Goal: Information Seeking & Learning: Learn about a topic

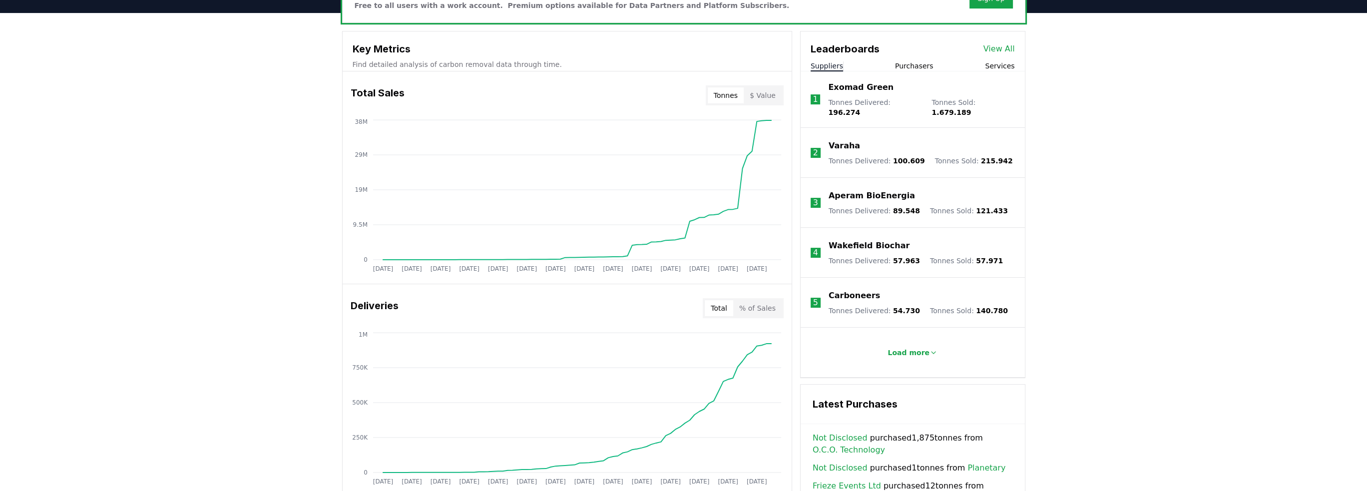
scroll to position [806, 0]
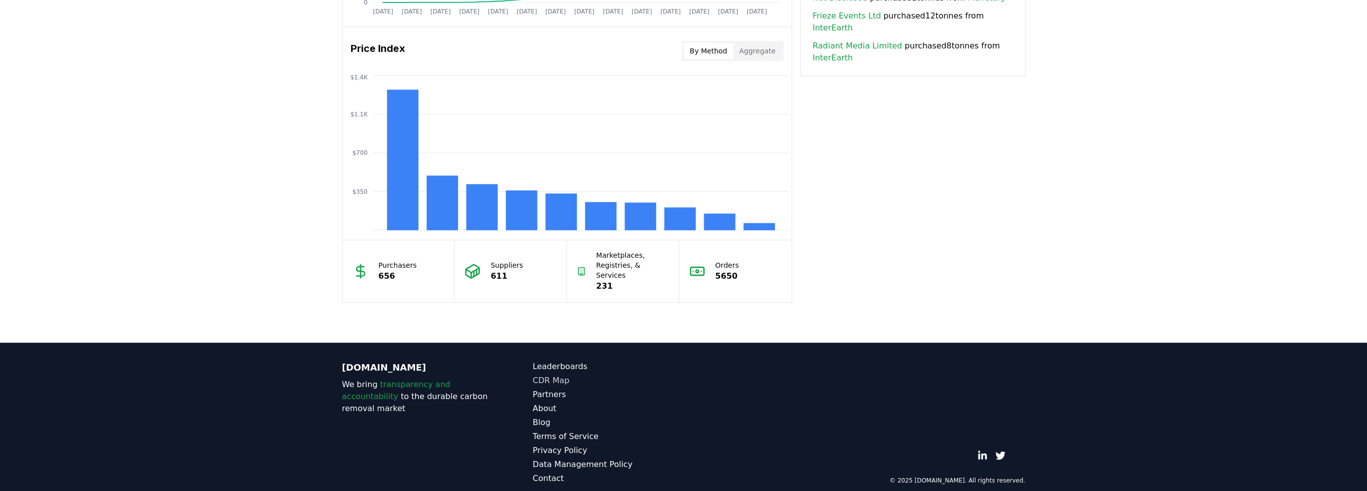
click at [551, 375] on link "CDR Map" at bounding box center [608, 381] width 151 height 12
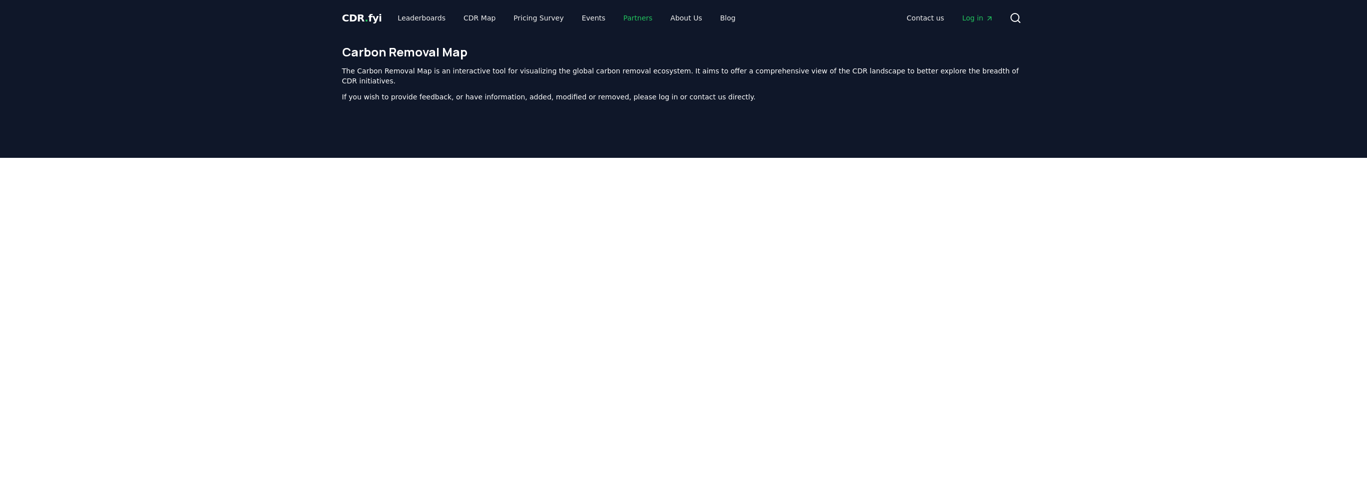
click at [620, 17] on link "Partners" at bounding box center [637, 18] width 45 height 18
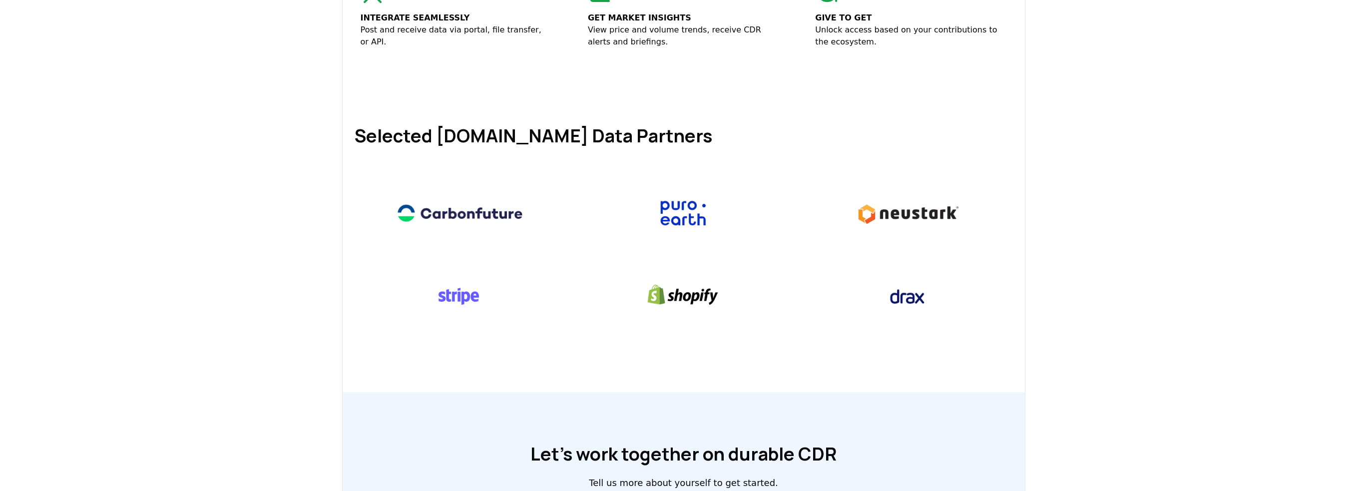
scroll to position [400, 0]
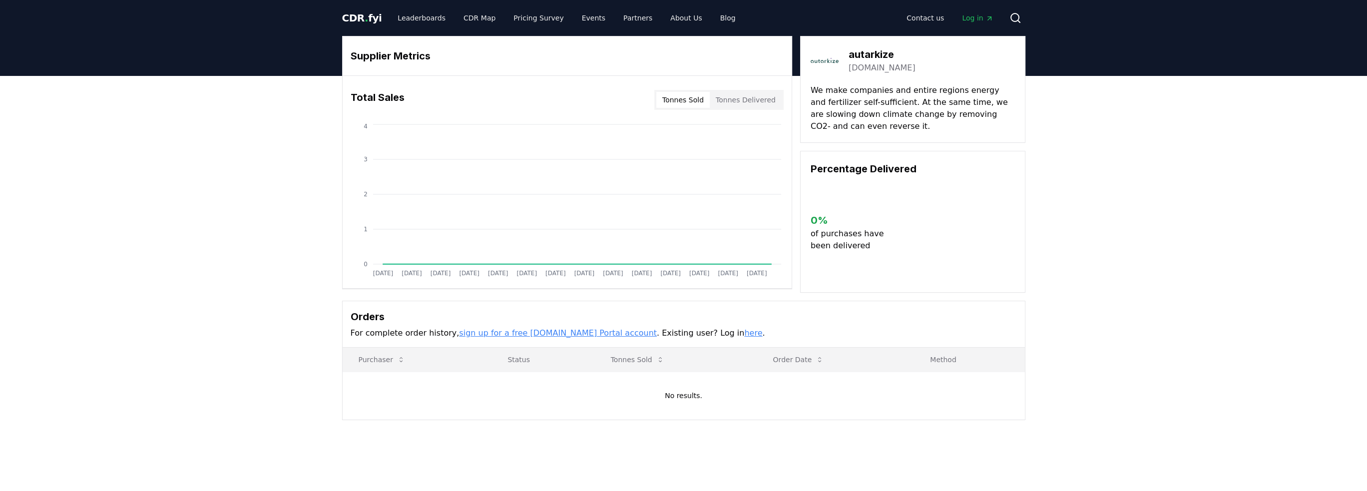
click at [875, 67] on link "autarkize.com" at bounding box center [882, 68] width 67 height 12
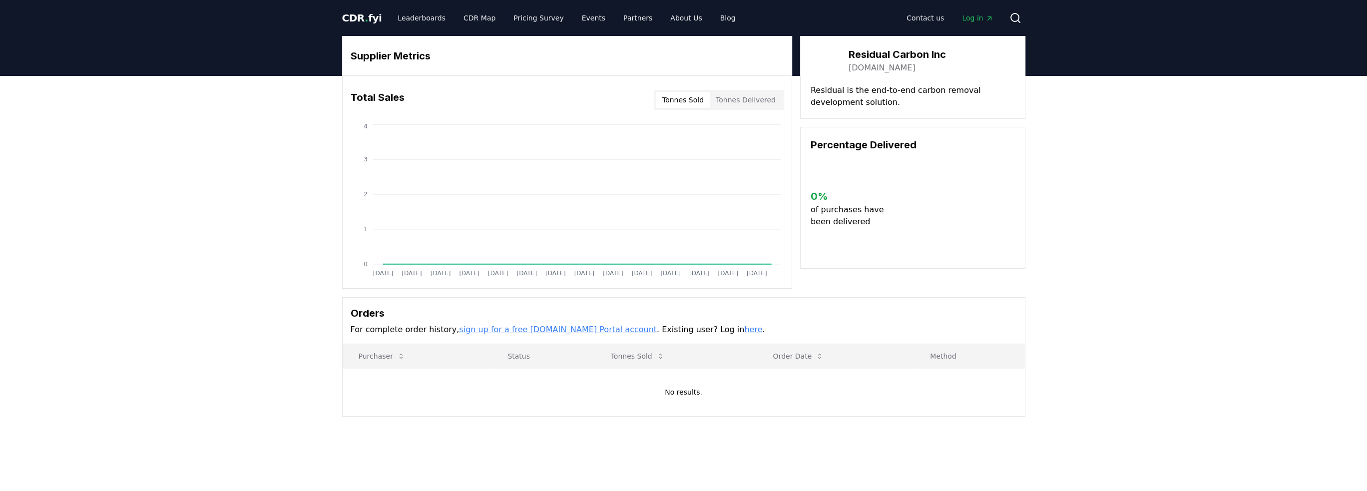
click at [889, 65] on link "residualcarbon.com" at bounding box center [882, 68] width 67 height 12
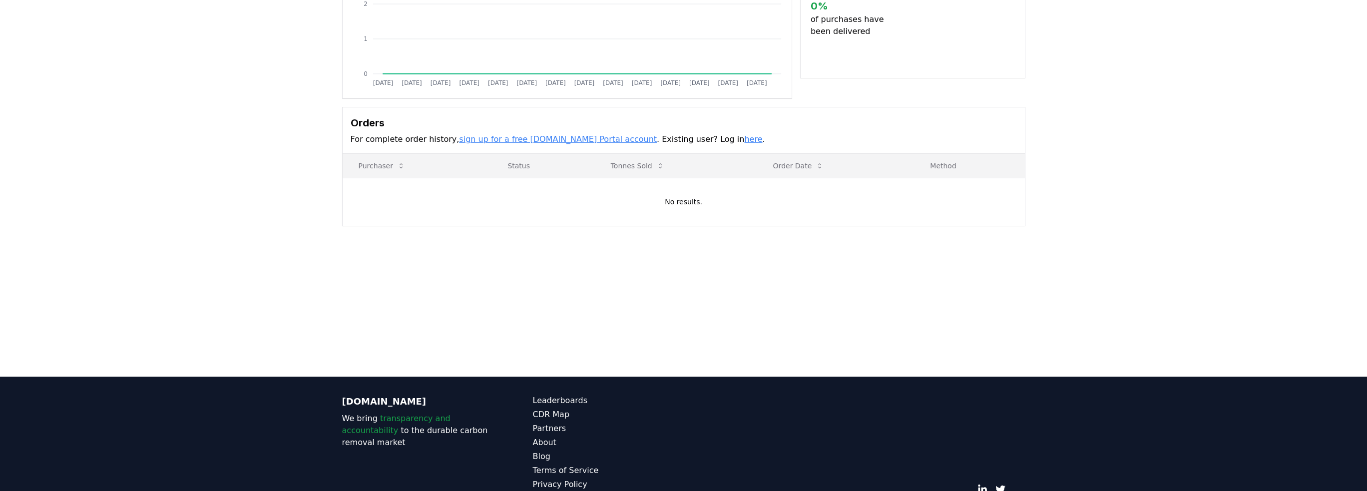
scroll to position [236, 0]
